Goal: Task Accomplishment & Management: Use online tool/utility

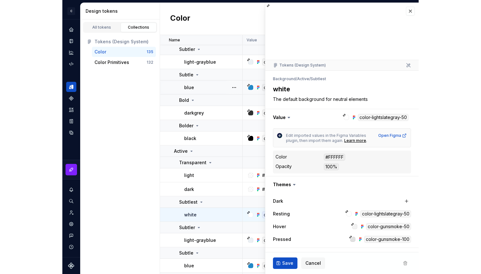
scroll to position [75, 0]
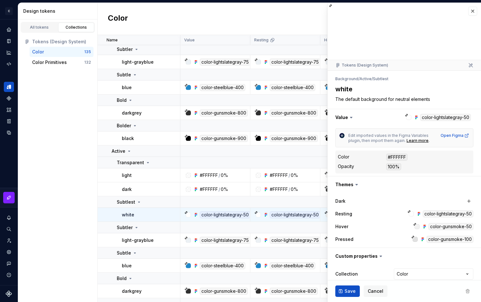
type textarea "*"
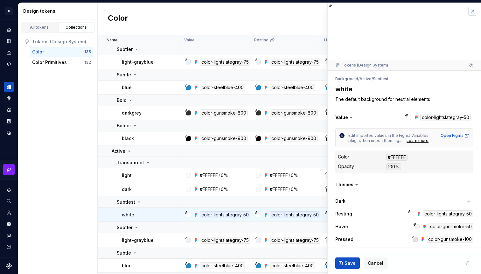
click at [474, 12] on button "button" at bounding box center [472, 11] width 9 height 9
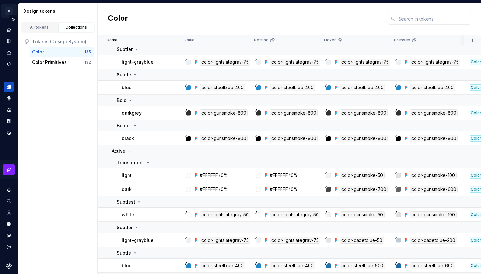
click at [7, 12] on html "C design system DE Design system data Design tokens All tokens Collections Toke…" at bounding box center [240, 137] width 481 height 274
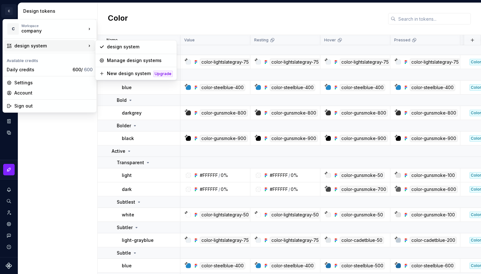
click at [28, 45] on div "design system" at bounding box center [50, 46] width 72 height 6
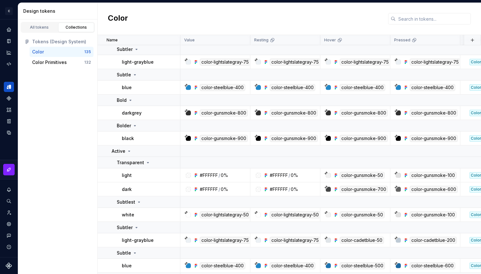
click at [188, 9] on html "C design system DE Design system data Design tokens All tokens Collections Toke…" at bounding box center [240, 137] width 481 height 274
click at [30, 28] on div "All tokens" at bounding box center [40, 27] width 32 height 5
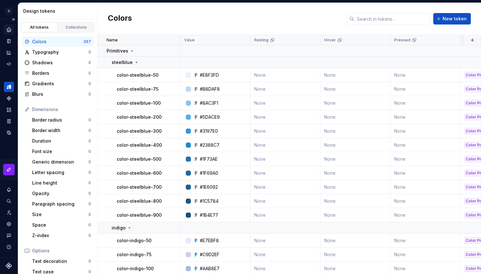
click at [10, 27] on icon "Home" at bounding box center [9, 30] width 6 height 6
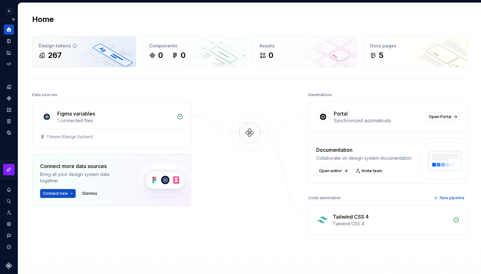
click at [80, 54] on div "267" at bounding box center [84, 55] width 91 height 10
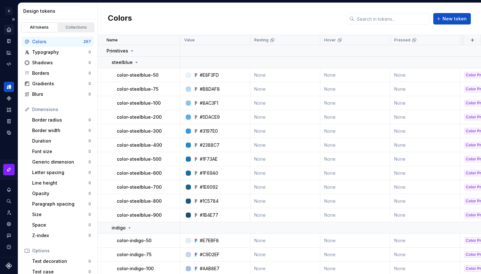
click at [71, 26] on div "Collections" at bounding box center [76, 27] width 32 height 5
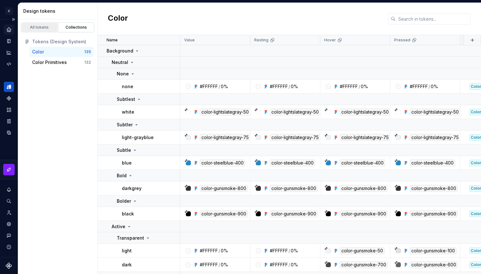
click at [39, 26] on div "All tokens" at bounding box center [40, 27] width 32 height 5
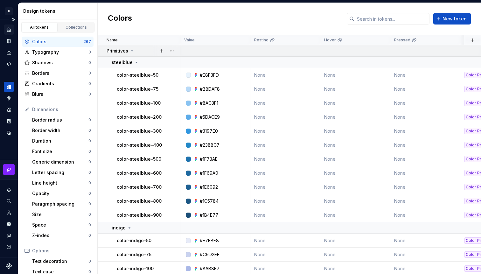
click at [132, 53] on icon at bounding box center [131, 50] width 5 height 5
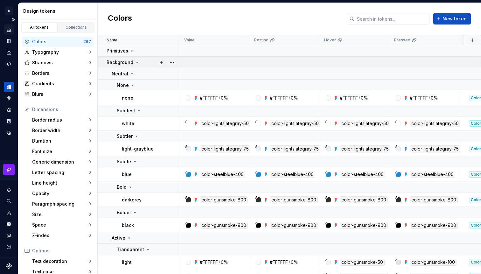
click at [135, 63] on icon at bounding box center [137, 62] width 5 height 5
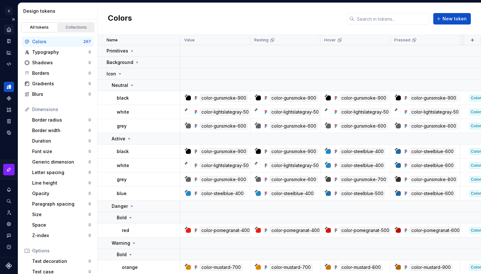
click at [70, 30] on link "Collections" at bounding box center [76, 28] width 36 height 10
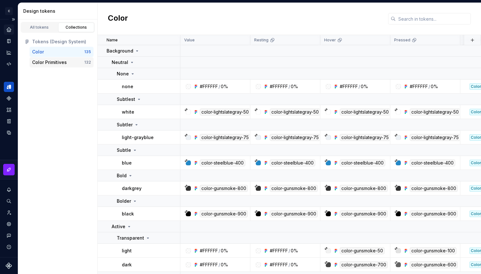
click at [41, 59] on div "Color Primitives 132" at bounding box center [62, 62] width 64 height 10
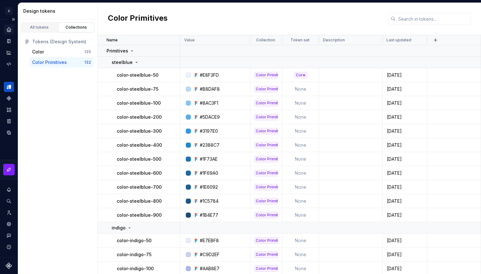
click at [9, 30] on icon "Home" at bounding box center [9, 30] width 6 height 6
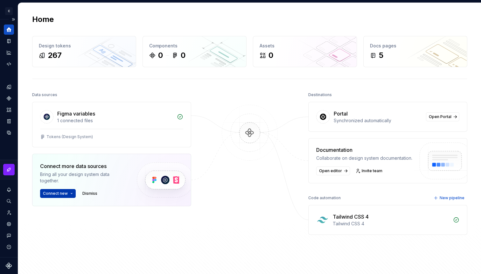
click at [54, 194] on span "Connect new" at bounding box center [55, 193] width 25 height 5
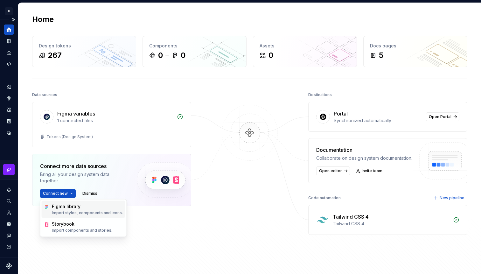
click at [59, 207] on div "Figma library" at bounding box center [87, 206] width 71 height 6
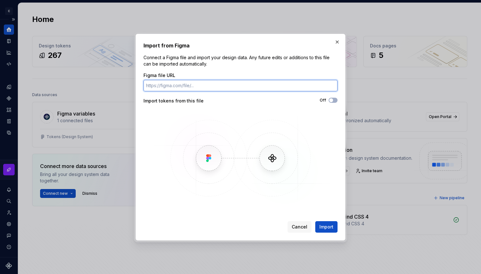
click at [217, 86] on input "Figma file URL" at bounding box center [240, 85] width 194 height 11
paste input "[URL][DOMAIN_NAME]"
type input "[URL][DOMAIN_NAME]"
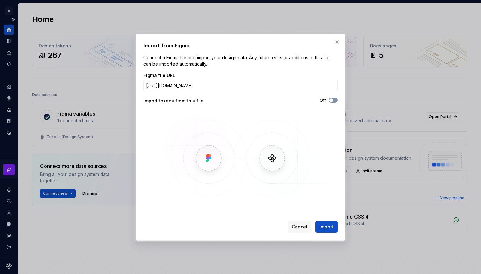
click at [333, 100] on icon "button" at bounding box center [331, 100] width 5 height 4
click at [327, 224] on span "Import" at bounding box center [326, 227] width 14 height 6
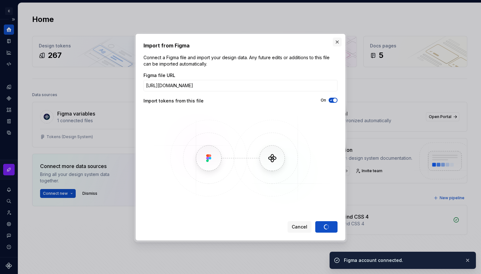
click at [338, 42] on button "button" at bounding box center [337, 42] width 9 height 9
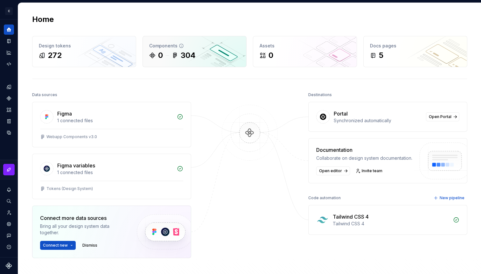
click at [152, 60] on div "0" at bounding box center [156, 55] width 14 height 10
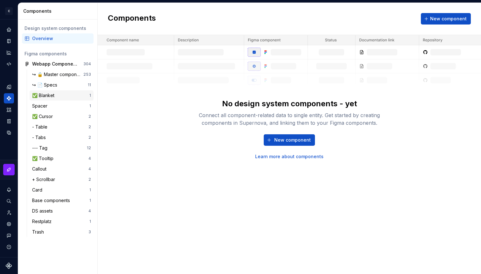
click at [46, 97] on div "✅ Blanket" at bounding box center [44, 95] width 25 height 6
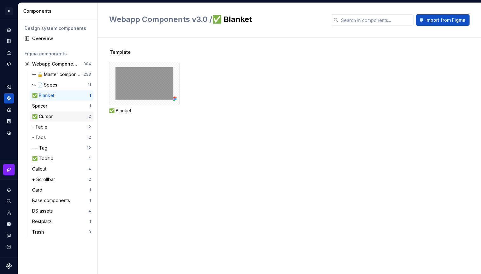
click at [49, 119] on div "✅ Cursor" at bounding box center [43, 116] width 23 height 6
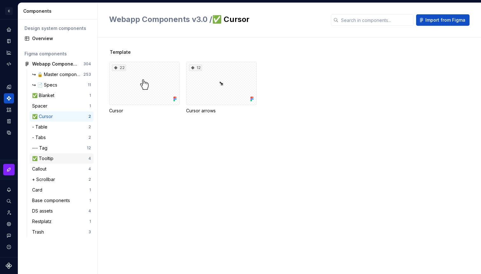
click at [47, 157] on div "✅ Tooltip" at bounding box center [44, 158] width 24 height 6
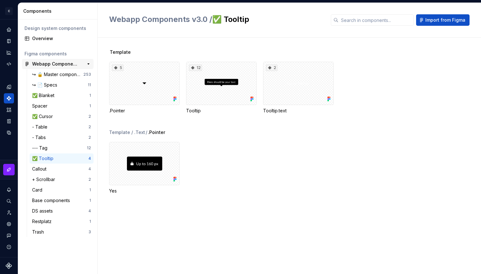
click at [72, 62] on div "Webapp Components v3.0" at bounding box center [55, 64] width 47 height 6
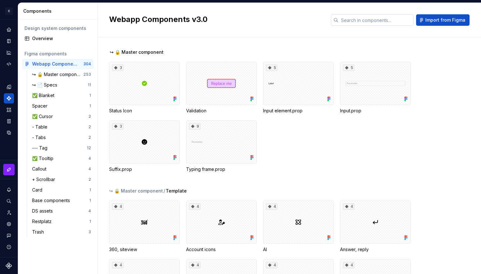
click at [363, 21] on input "text" at bounding box center [375, 19] width 75 height 11
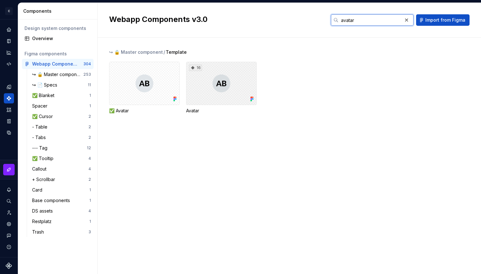
type input "avatar"
click at [215, 79] on div "16" at bounding box center [221, 83] width 71 height 43
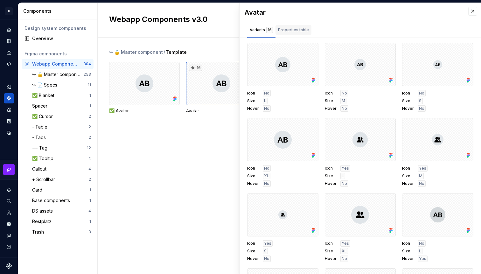
click at [293, 32] on div "Properties table" at bounding box center [293, 30] width 31 height 6
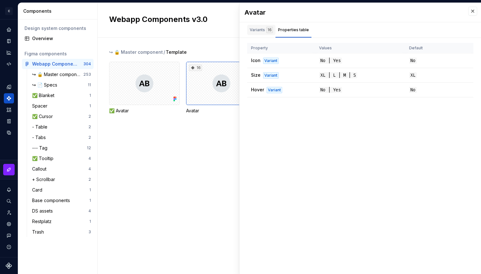
click at [261, 31] on div "Variants 16" at bounding box center [261, 30] width 23 height 6
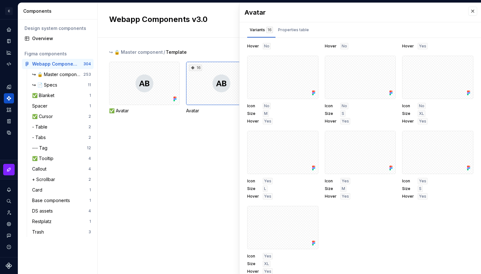
scroll to position [215, 0]
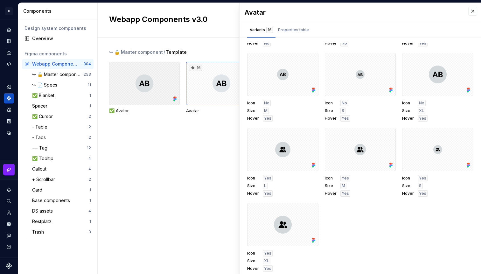
click at [131, 80] on div at bounding box center [144, 83] width 71 height 43
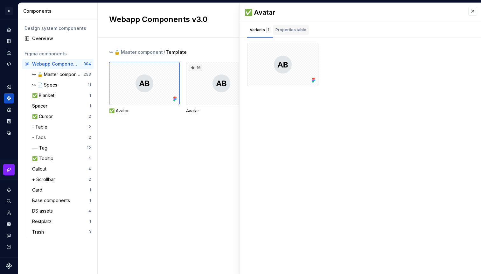
click at [291, 30] on div "Properties table" at bounding box center [290, 30] width 31 height 6
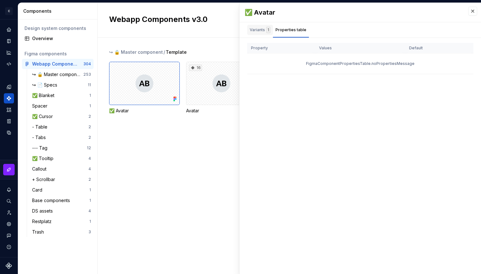
click at [256, 30] on div "Variants 1" at bounding box center [260, 30] width 21 height 6
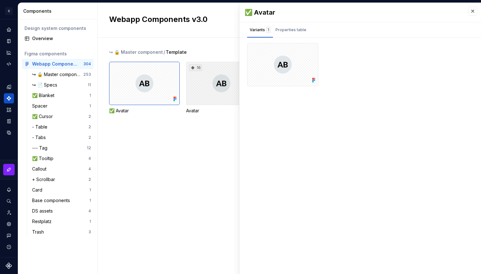
click at [197, 87] on div "16" at bounding box center [221, 83] width 71 height 43
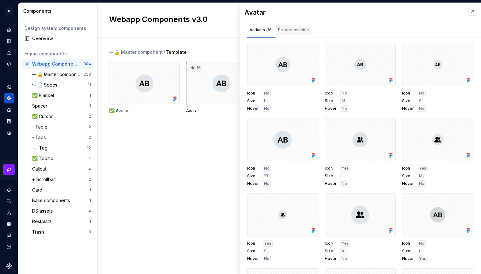
click at [301, 30] on div "Properties table" at bounding box center [293, 30] width 31 height 6
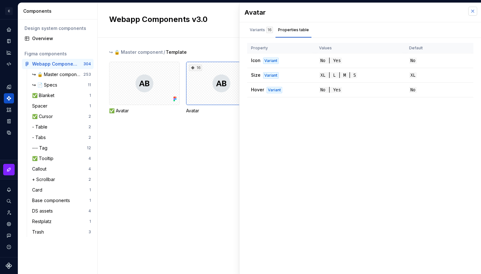
click at [472, 10] on button "button" at bounding box center [472, 11] width 9 height 9
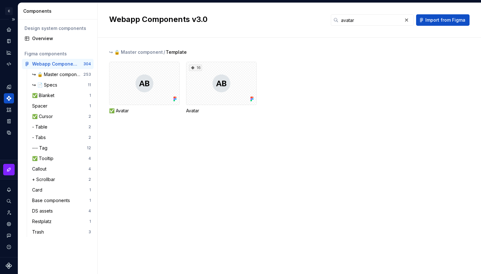
click at [9, 100] on icon "Components" at bounding box center [8, 98] width 5 height 5
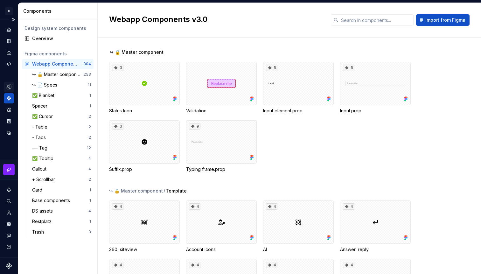
click at [10, 87] on icon "Design tokens" at bounding box center [10, 87] width 2 height 4
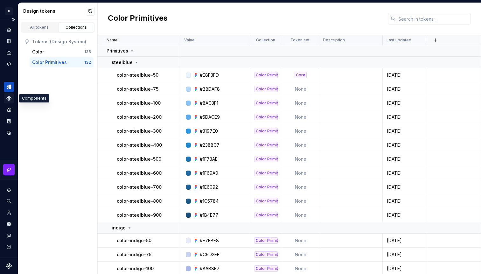
click at [8, 97] on icon "Components" at bounding box center [9, 98] width 4 height 4
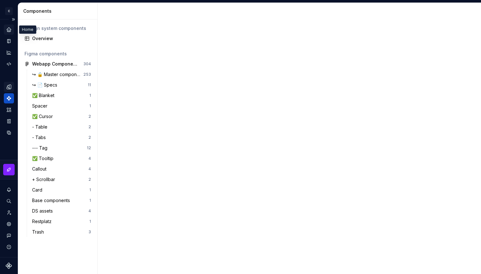
click at [9, 26] on div "Home" at bounding box center [9, 29] width 10 height 10
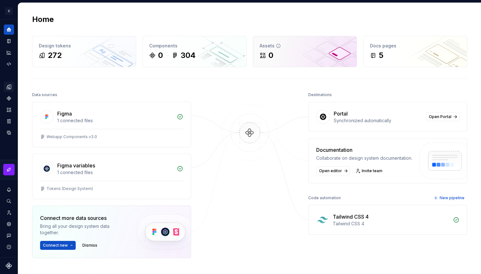
click at [293, 49] on div "Assets 0" at bounding box center [304, 51] width 103 height 31
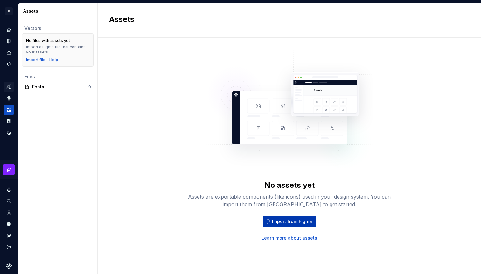
click at [307, 217] on button "Import from Figma" at bounding box center [289, 221] width 53 height 11
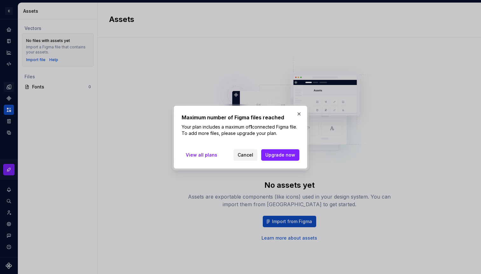
click at [252, 154] on span "Cancel" at bounding box center [246, 155] width 16 height 6
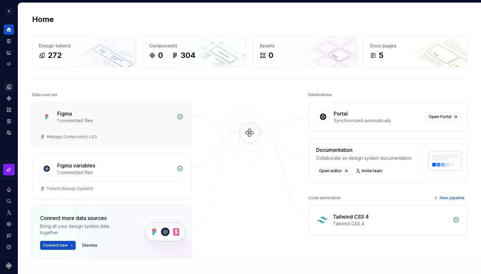
click at [115, 113] on div "Figma" at bounding box center [115, 114] width 116 height 8
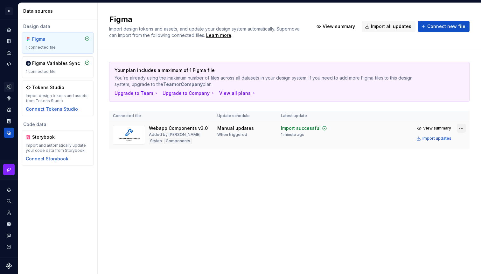
click at [461, 129] on html "C design system DE Design system data Data sources Design data Figma 1 connecte…" at bounding box center [240, 137] width 481 height 274
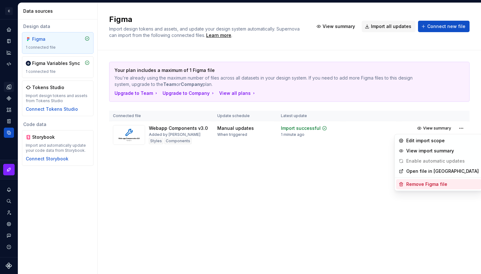
click at [430, 183] on div "Remove Figma file" at bounding box center [442, 184] width 73 height 6
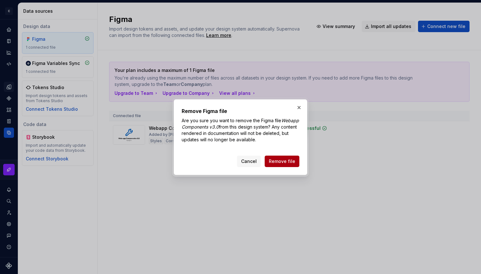
click at [288, 160] on span "Remove file" at bounding box center [282, 161] width 26 height 6
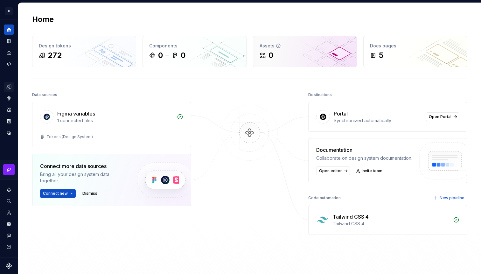
click at [274, 57] on div "0" at bounding box center [305, 55] width 91 height 10
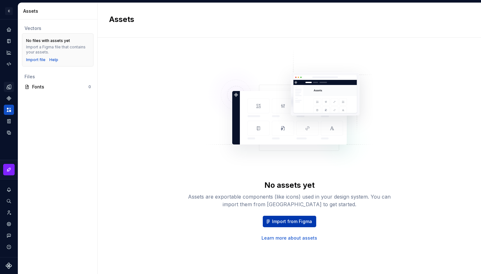
click at [279, 220] on span "Import from Figma" at bounding box center [292, 221] width 40 height 6
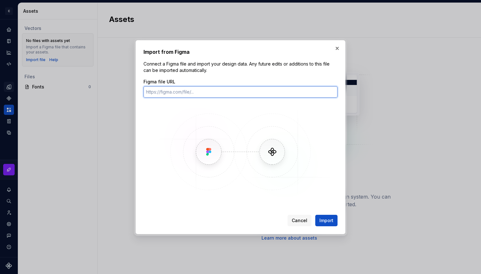
paste input "[URL][DOMAIN_NAME]"
type input "[URL][DOMAIN_NAME]"
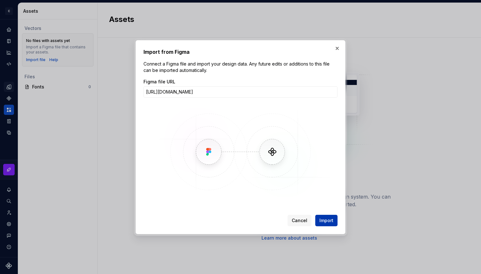
click at [327, 221] on span "Import" at bounding box center [326, 220] width 14 height 6
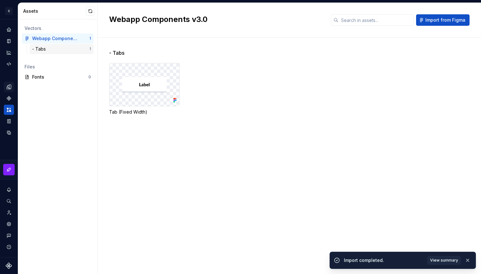
click at [78, 51] on div "- Tabs" at bounding box center [60, 49] width 57 height 6
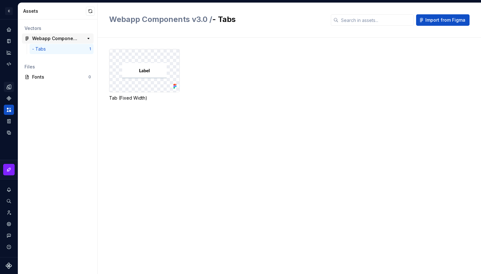
click at [73, 40] on div "Webapp Components v3.0" at bounding box center [55, 38] width 47 height 6
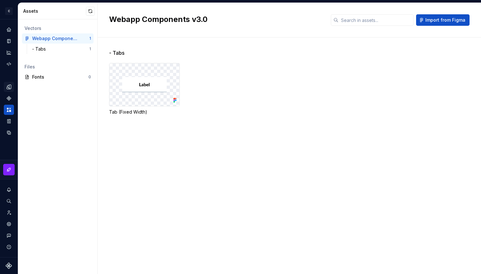
click at [127, 80] on img at bounding box center [144, 84] width 45 height 15
click at [143, 96] on div at bounding box center [144, 84] width 70 height 43
click at [182, 100] on div "Tab (Fixed Width)" at bounding box center [295, 89] width 372 height 52
click at [156, 100] on div at bounding box center [144, 84] width 70 height 43
click at [61, 49] on div "- Tabs" at bounding box center [60, 49] width 57 height 6
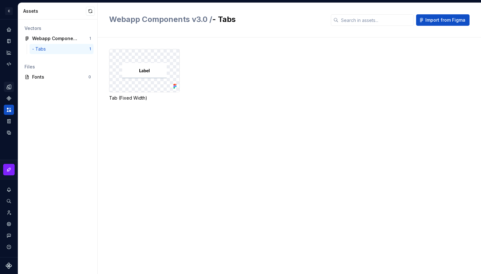
click at [126, 99] on div "Tab (Fixed Width)" at bounding box center [144, 98] width 71 height 6
click at [133, 67] on img at bounding box center [144, 70] width 45 height 15
click at [65, 39] on div "Webapp Components v3.0" at bounding box center [55, 38] width 47 height 6
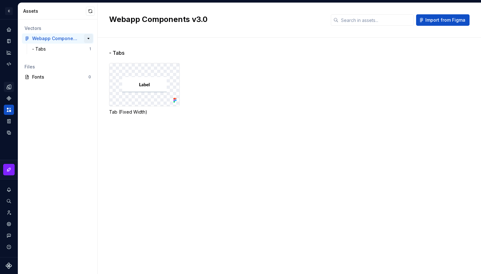
click at [88, 39] on button "button" at bounding box center [88, 38] width 9 height 9
click at [89, 9] on button "button" at bounding box center [90, 11] width 9 height 9
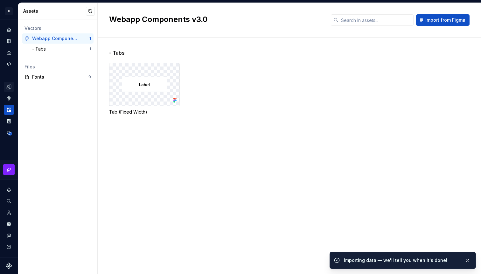
click at [341, 102] on div "Tab (Fixed Width)" at bounding box center [295, 89] width 372 height 52
click at [466, 261] on button "button" at bounding box center [467, 260] width 8 height 9
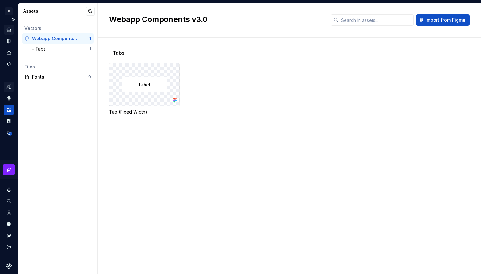
click at [10, 30] on icon "Home" at bounding box center [9, 29] width 4 height 4
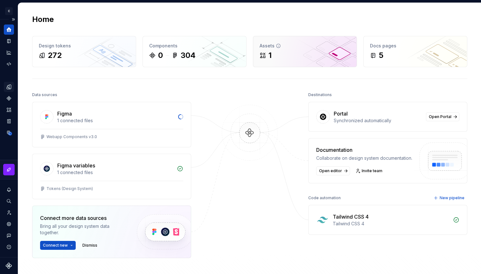
click at [277, 57] on div "1" at bounding box center [305, 55] width 91 height 10
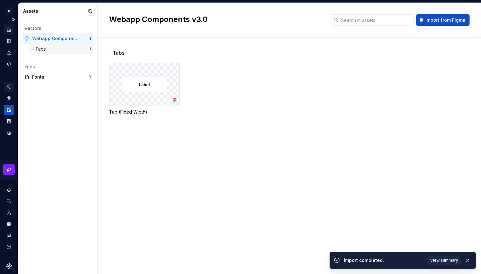
click at [41, 47] on div "- Tabs" at bounding box center [40, 49] width 16 height 6
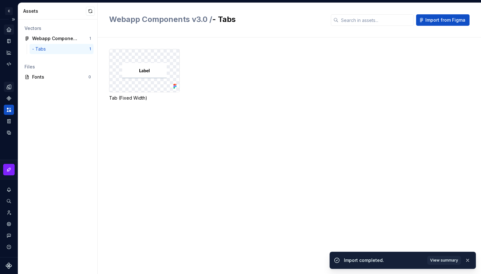
click at [155, 93] on div "Tab (Fixed Width)" at bounding box center [144, 75] width 71 height 52
click at [153, 60] on div at bounding box center [144, 70] width 70 height 43
click at [150, 69] on img at bounding box center [144, 70] width 45 height 15
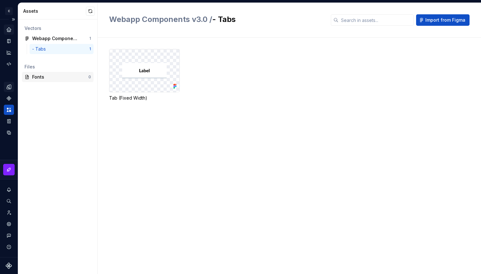
click at [56, 73] on div "Fonts 0" at bounding box center [58, 77] width 72 height 10
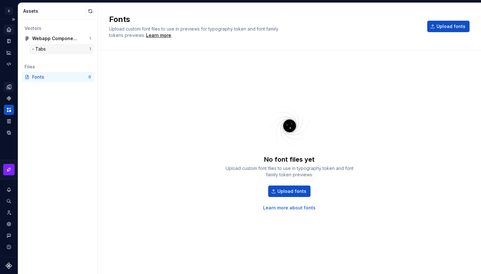
click at [49, 48] on div "- Tabs" at bounding box center [60, 49] width 57 height 6
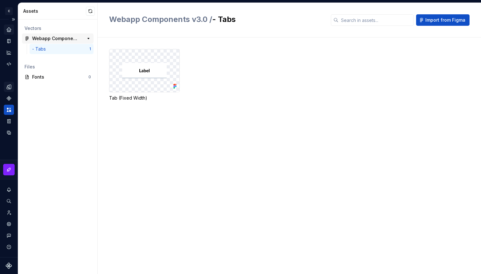
click at [45, 36] on div "Webapp Components v3.0" at bounding box center [55, 38] width 47 height 6
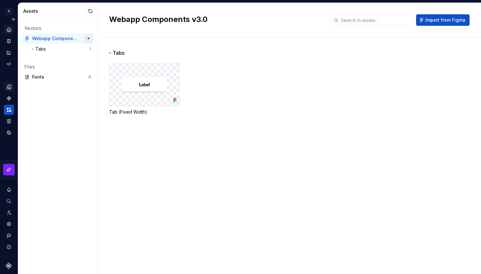
click at [90, 38] on button "button" at bounding box center [88, 38] width 9 height 9
click at [11, 33] on div "Home" at bounding box center [9, 29] width 10 height 10
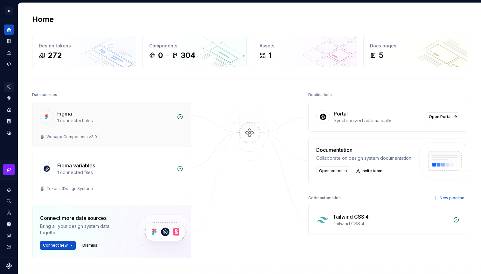
click at [164, 126] on div "Figma 1 connected files" at bounding box center [111, 115] width 158 height 27
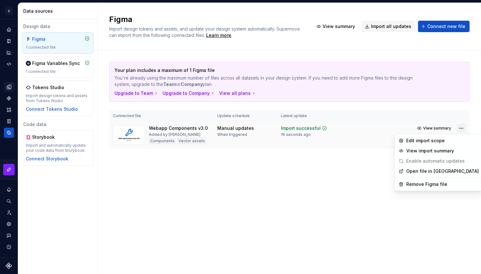
click at [461, 128] on html "C design system DE Design system data Data sources Design data Figma 1 connecte…" at bounding box center [240, 137] width 481 height 274
click at [425, 182] on div "Remove Figma file" at bounding box center [442, 184] width 73 height 6
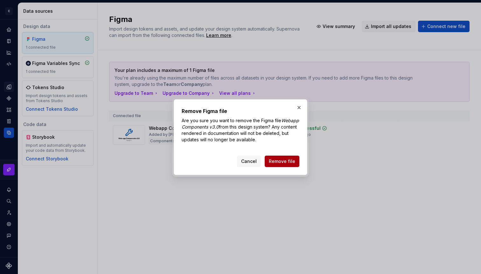
click at [289, 163] on span "Remove file" at bounding box center [282, 161] width 26 height 6
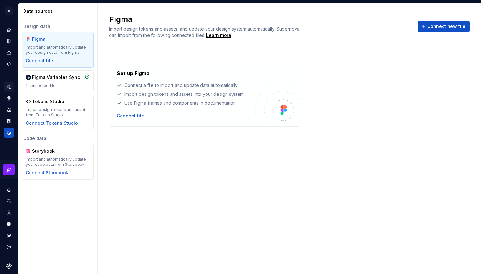
click at [10, 28] on icon "Home" at bounding box center [8, 29] width 5 height 5
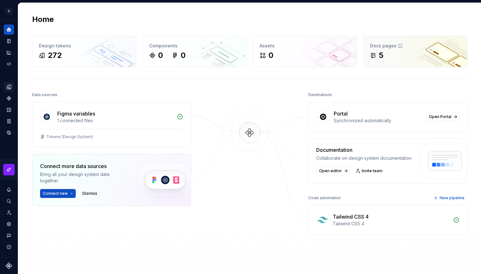
click at [379, 63] on div "Docs pages 5" at bounding box center [415, 51] width 103 height 31
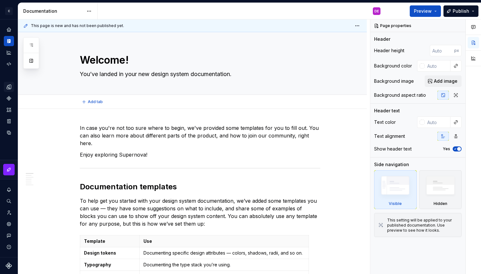
type textarea "*"
click at [10, 34] on div "Home" at bounding box center [9, 29] width 10 height 10
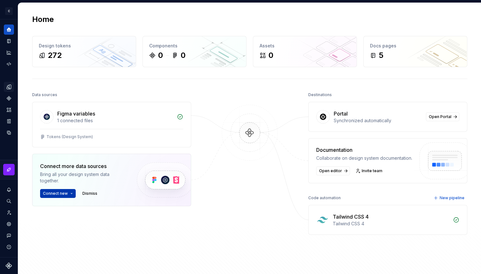
click at [61, 194] on span "Connect new" at bounding box center [55, 193] width 25 height 5
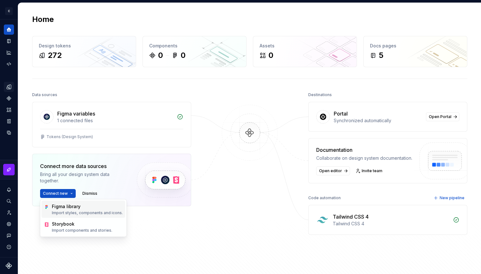
click at [64, 207] on div "Figma library" at bounding box center [87, 206] width 71 height 6
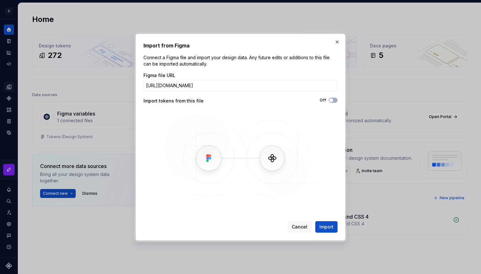
scroll to position [0, 37]
type input "[URL][DOMAIN_NAME]"
click at [324, 227] on span "Import" at bounding box center [326, 227] width 14 height 6
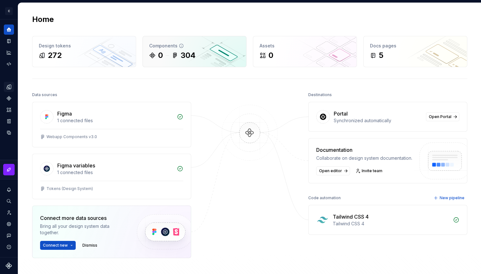
click at [174, 56] on icon at bounding box center [174, 55] width 3 height 5
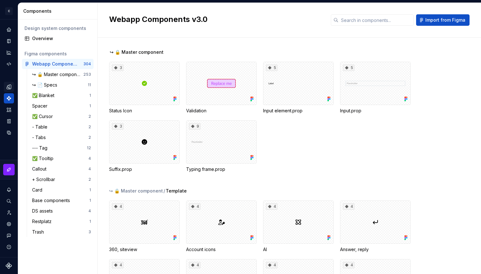
click at [9, 28] on icon "Home" at bounding box center [9, 30] width 4 height 4
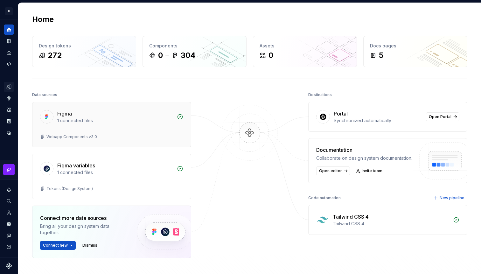
click at [143, 117] on div "1 connected files" at bounding box center [115, 120] width 116 height 6
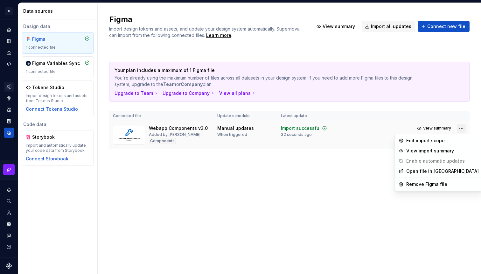
click at [461, 128] on html "C design system DE Design system data Data sources Design data Figma 1 connecte…" at bounding box center [240, 137] width 481 height 274
click at [424, 183] on div "Remove Figma file" at bounding box center [442, 184] width 73 height 6
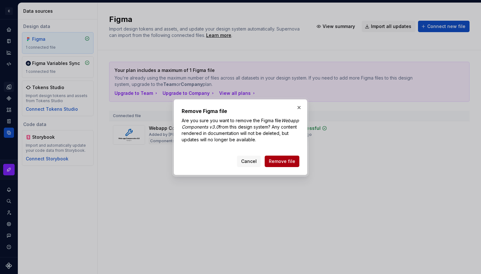
click at [295, 159] on button "Remove file" at bounding box center [282, 161] width 35 height 11
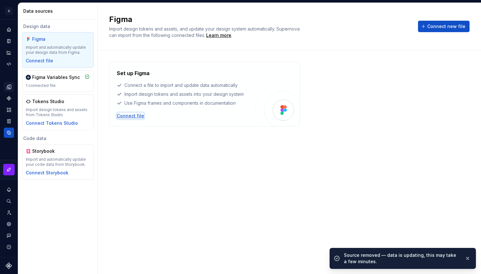
click at [129, 118] on div "Connect file" at bounding box center [130, 116] width 27 height 6
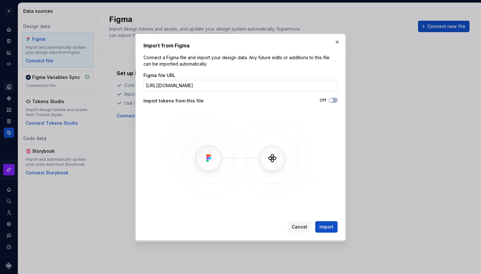
scroll to position [0, 112]
type input "[URL][DOMAIN_NAME]"
click at [334, 99] on button "Off" at bounding box center [333, 100] width 9 height 5
click at [330, 229] on span "Import" at bounding box center [326, 227] width 14 height 6
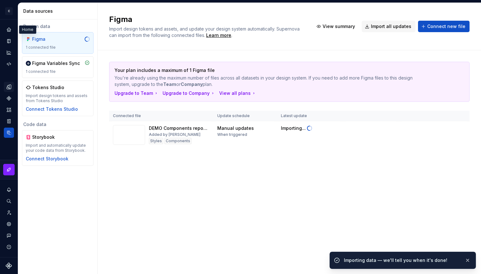
click at [6, 31] on icon "Home" at bounding box center [8, 29] width 5 height 5
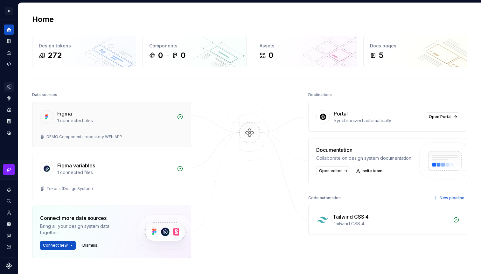
click at [149, 119] on div "1 connected files" at bounding box center [115, 120] width 116 height 6
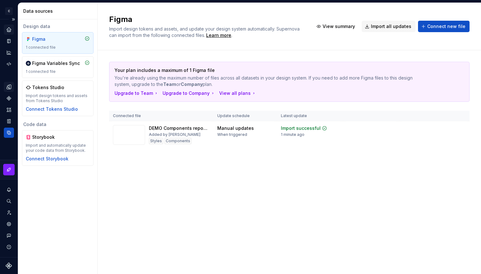
click at [6, 34] on div "Home" at bounding box center [9, 29] width 10 height 10
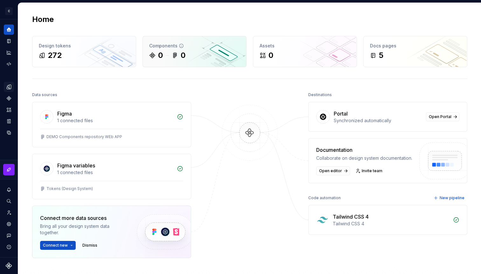
click at [158, 46] on div "Components" at bounding box center [194, 46] width 91 height 6
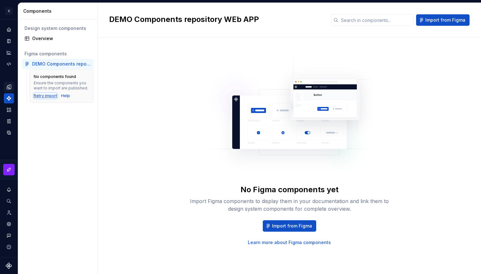
click at [51, 97] on div "Retry import" at bounding box center [46, 95] width 24 height 5
click at [286, 241] on link "Learn more about Figma components" at bounding box center [289, 242] width 83 height 6
click at [306, 225] on span "Import from Figma" at bounding box center [292, 226] width 40 height 6
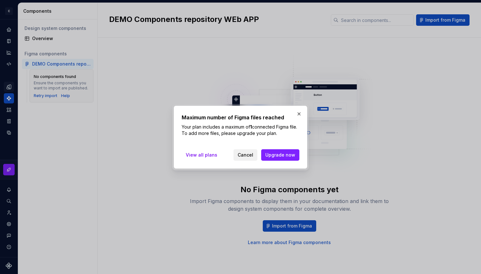
click at [247, 155] on span "Cancel" at bounding box center [246, 155] width 16 height 6
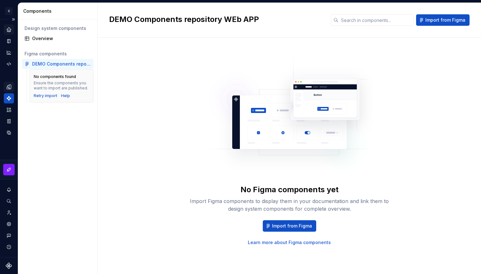
click at [12, 32] on div "Home" at bounding box center [9, 29] width 10 height 10
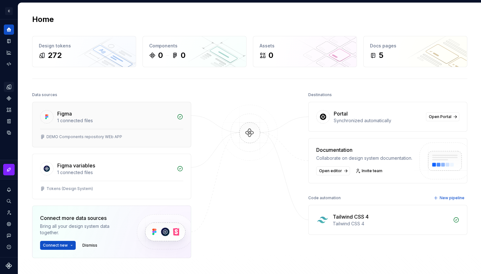
click at [182, 135] on div "DEMO Components repository WEb APP" at bounding box center [111, 136] width 143 height 5
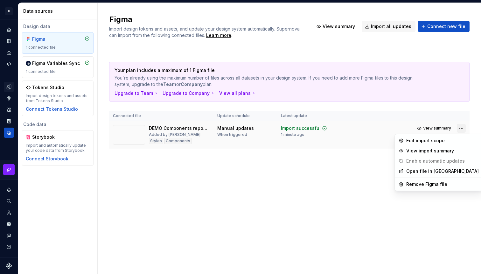
click at [462, 131] on html "C design system DE Design system data Data sources Design data Figma 1 connecte…" at bounding box center [240, 137] width 481 height 274
click at [426, 184] on div "Remove Figma file" at bounding box center [442, 184] width 73 height 6
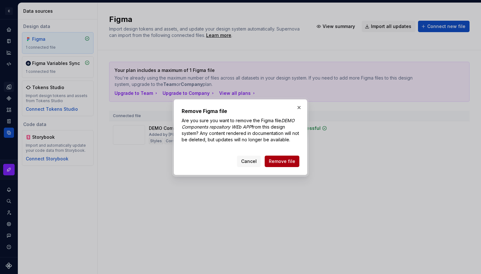
click at [294, 163] on span "Remove file" at bounding box center [282, 161] width 26 height 6
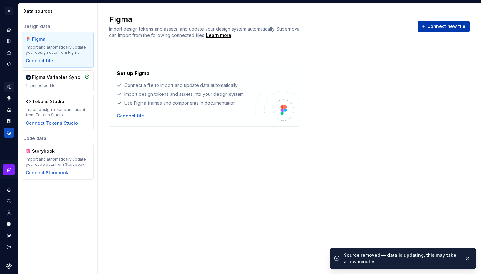
click at [438, 28] on span "Connect new file" at bounding box center [446, 26] width 38 height 6
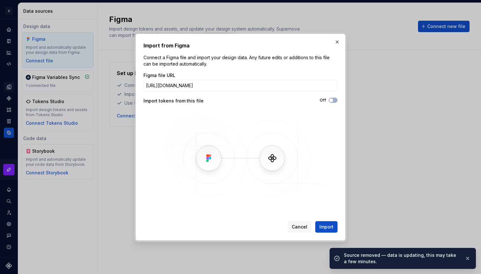
scroll to position [0, 122]
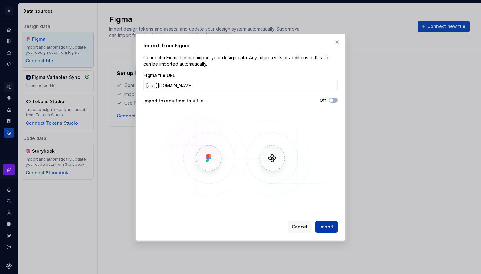
type input "[URL][DOMAIN_NAME]"
click at [330, 226] on span "Import" at bounding box center [326, 227] width 14 height 6
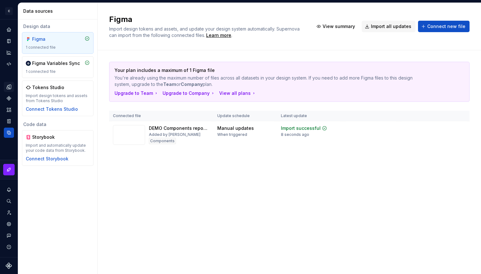
click at [7, 29] on icon "Home" at bounding box center [9, 30] width 4 height 4
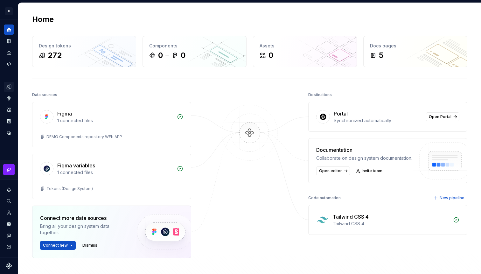
click at [222, 98] on div at bounding box center [250, 189] width 64 height 199
click at [193, 50] on div "0 0" at bounding box center [194, 55] width 91 height 10
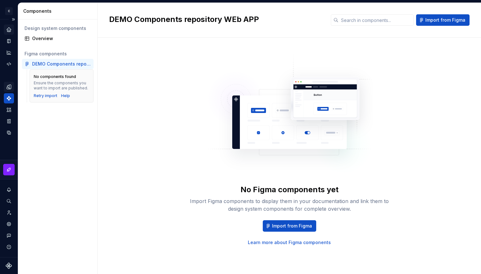
click at [12, 27] on div "Home" at bounding box center [9, 29] width 10 height 10
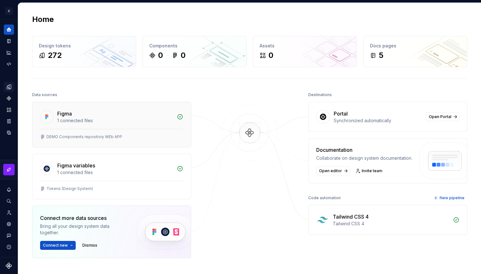
click at [132, 120] on div "1 connected files" at bounding box center [115, 120] width 116 height 6
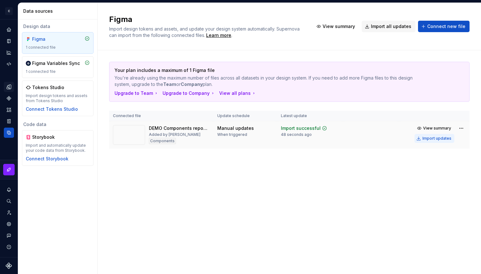
click at [447, 137] on div "Import updates" at bounding box center [436, 138] width 29 height 5
click at [12, 28] on div "Home" at bounding box center [9, 29] width 10 height 10
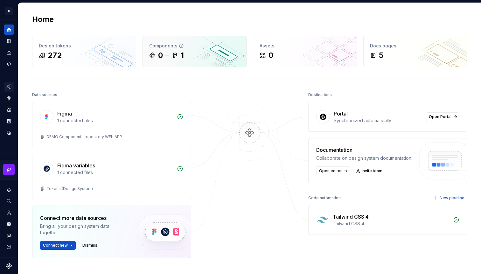
click at [203, 54] on div "0 1" at bounding box center [194, 55] width 91 height 10
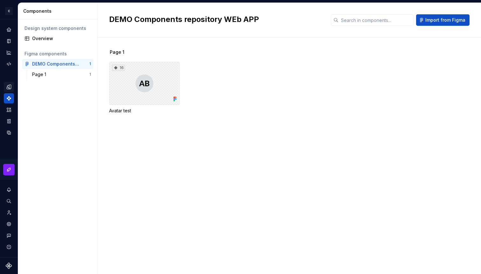
click at [138, 81] on div "16" at bounding box center [144, 83] width 71 height 43
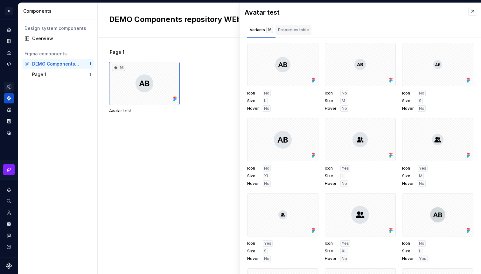
click at [298, 29] on div "Properties table" at bounding box center [293, 30] width 31 height 6
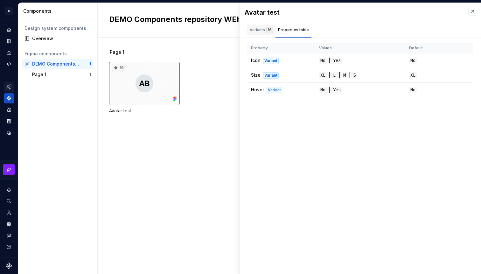
click at [257, 27] on div "Variants 16" at bounding box center [261, 30] width 23 height 6
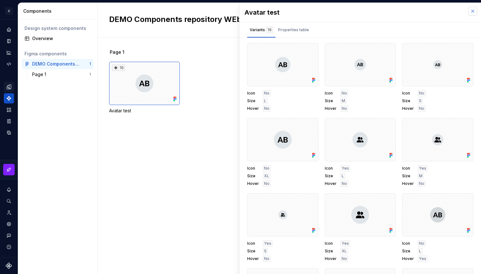
click at [471, 13] on button "button" at bounding box center [472, 11] width 9 height 9
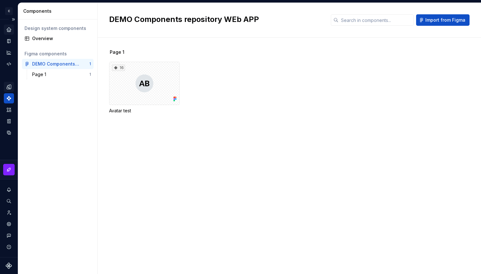
click at [7, 26] on div "Home" at bounding box center [9, 29] width 10 height 10
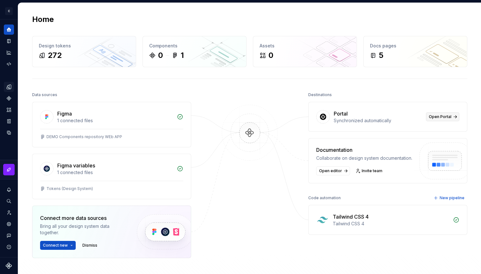
click at [437, 116] on span "Open Portal" at bounding box center [440, 116] width 23 height 5
click at [325, 171] on span "Open editor" at bounding box center [330, 170] width 23 height 5
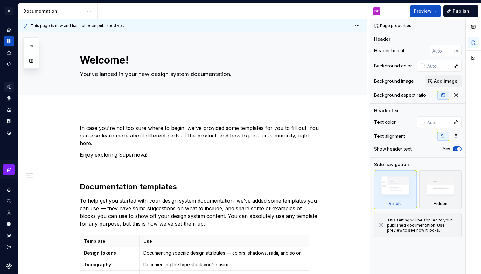
click at [10, 31] on icon "Home" at bounding box center [9, 30] width 4 height 4
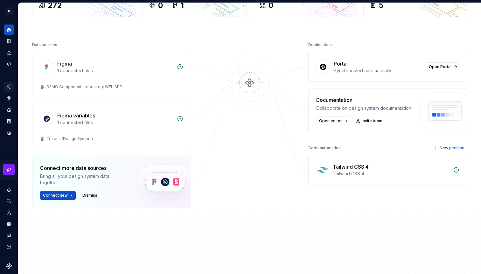
scroll to position [107, 0]
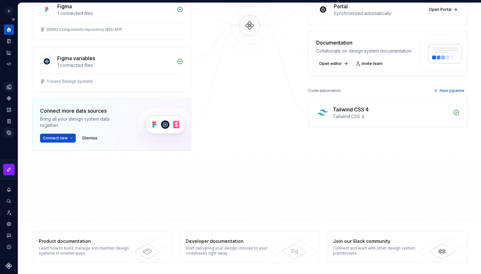
click at [9, 134] on icon "Data sources" at bounding box center [9, 133] width 4 height 4
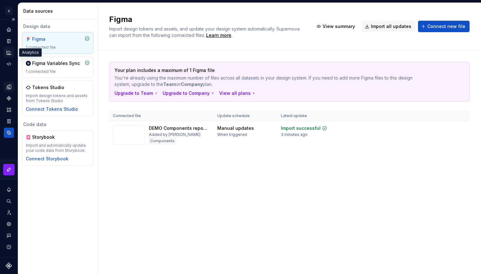
click at [9, 51] on icon "Analytics" at bounding box center [9, 53] width 6 height 6
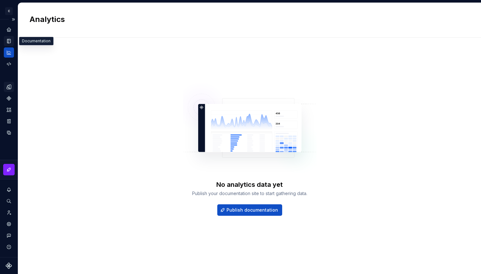
click at [9, 40] on icon "Documentation" at bounding box center [9, 40] width 3 height 3
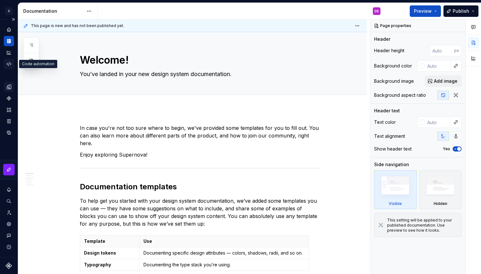
click at [10, 61] on icon "Code automation" at bounding box center [9, 64] width 6 height 6
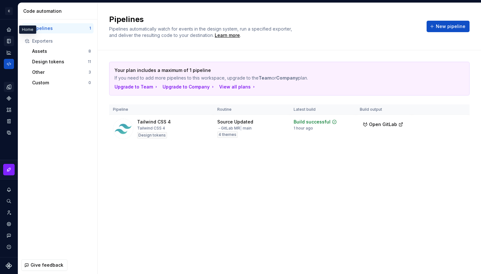
click at [9, 30] on icon "Home" at bounding box center [8, 29] width 5 height 5
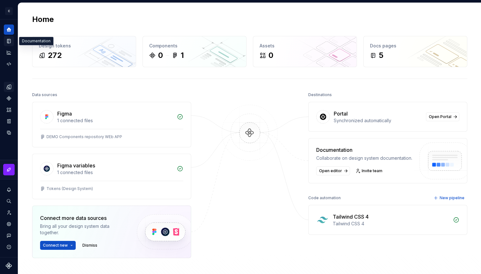
click at [9, 40] on icon "Documentation" at bounding box center [9, 40] width 3 height 3
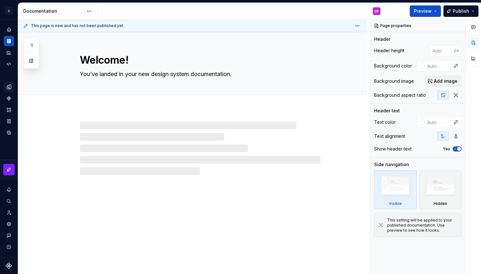
type textarea "*"
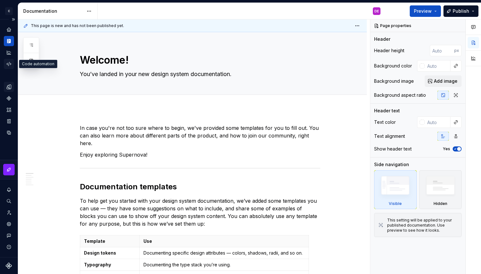
click at [10, 64] on icon "Code automation" at bounding box center [9, 64] width 4 height 4
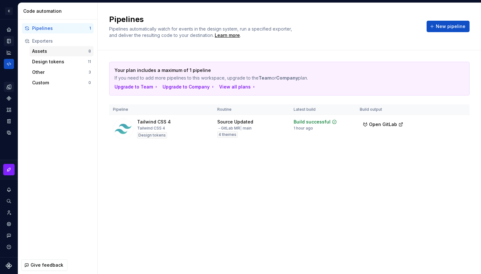
click at [67, 51] on div "Assets" at bounding box center [60, 51] width 56 height 6
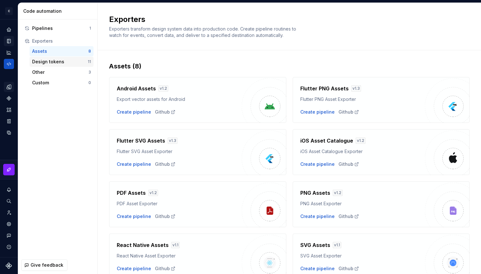
click at [60, 64] on div "Design tokens" at bounding box center [60, 62] width 56 height 6
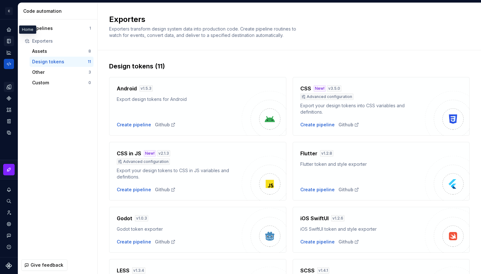
click at [11, 31] on icon "Home" at bounding box center [8, 29] width 5 height 5
